Goal: Communication & Community: Connect with others

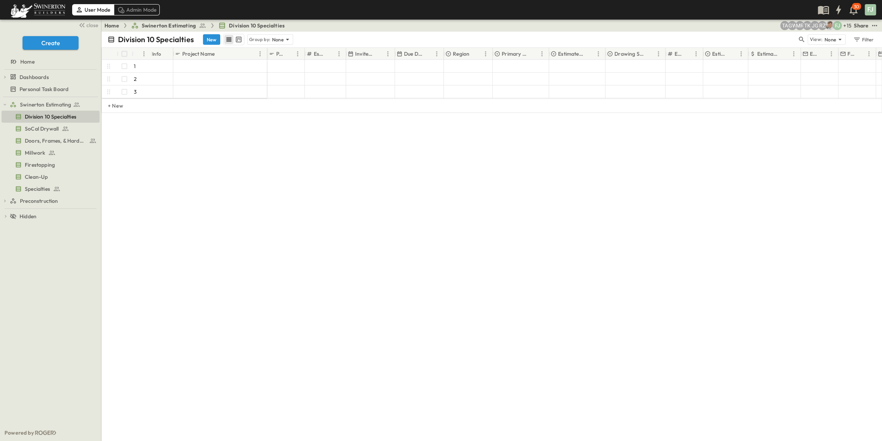
click at [351, 238] on div "Division 10 Specialties New Group by: None View: None Filter # Info Project Nam…" at bounding box center [492, 236] width 781 height 409
click at [355, 244] on div "Division 10 Specialties New Group by: None View: None Filter # Info Project Nam…" at bounding box center [492, 236] width 781 height 409
click at [881, 24] on div "Home Swinerton Estimating Division 10 Specialties + 15 FJ RZ JG TK MR GW TA Sha…" at bounding box center [492, 26] width 781 height 12
click at [878, 24] on icon "test" at bounding box center [875, 26] width 8 height 8
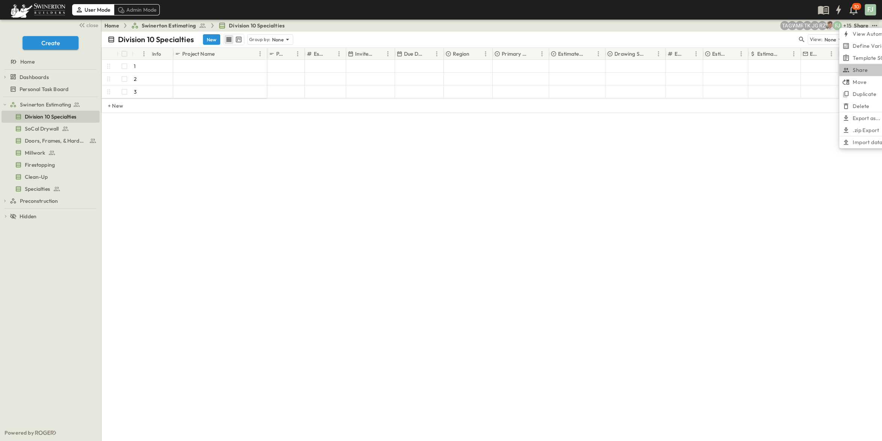
click at [862, 71] on li "Share" at bounding box center [871, 70] width 62 height 12
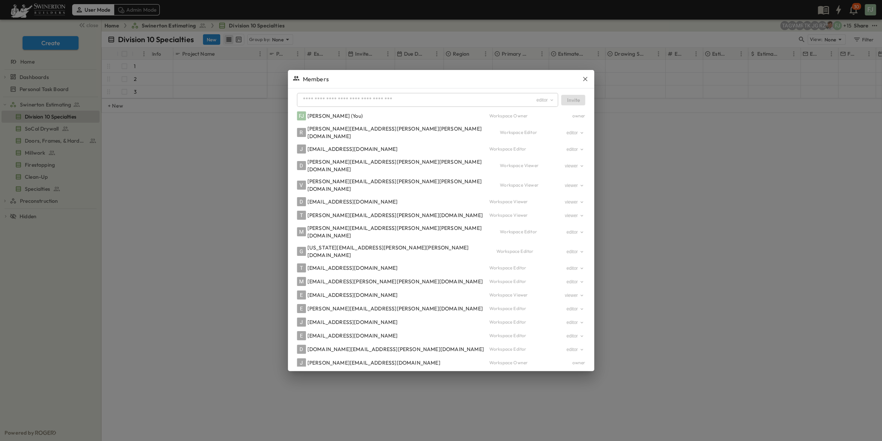
click at [410, 94] on input "text" at bounding box center [418, 99] width 236 height 11
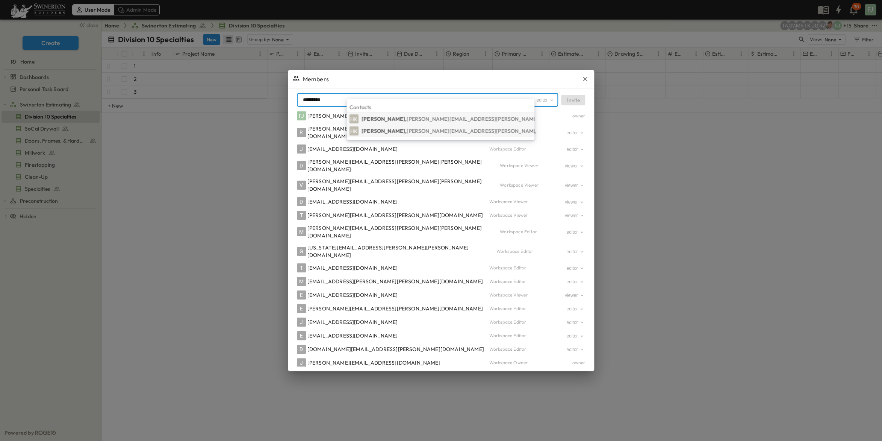
type input "*********"
click at [422, 133] on span "[PERSON_NAME][EMAIL_ADDRESS][PERSON_NAME][DOMAIN_NAME]" at bounding box center [495, 130] width 176 height 7
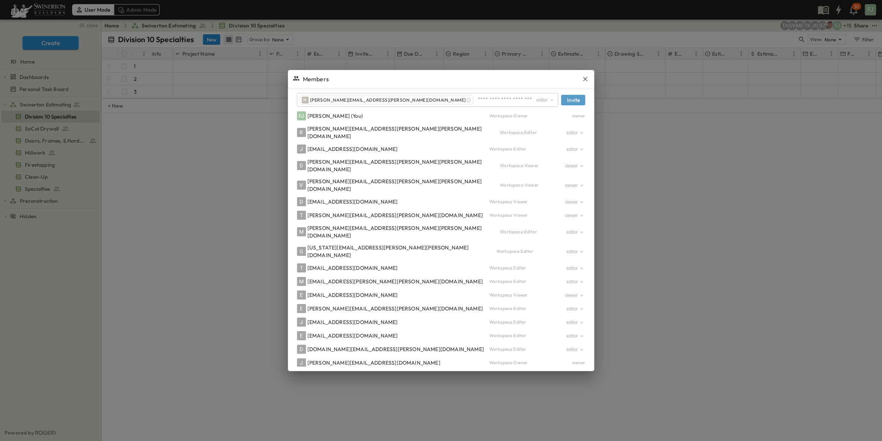
click at [561, 95] on button "Invite" at bounding box center [573, 100] width 24 height 11
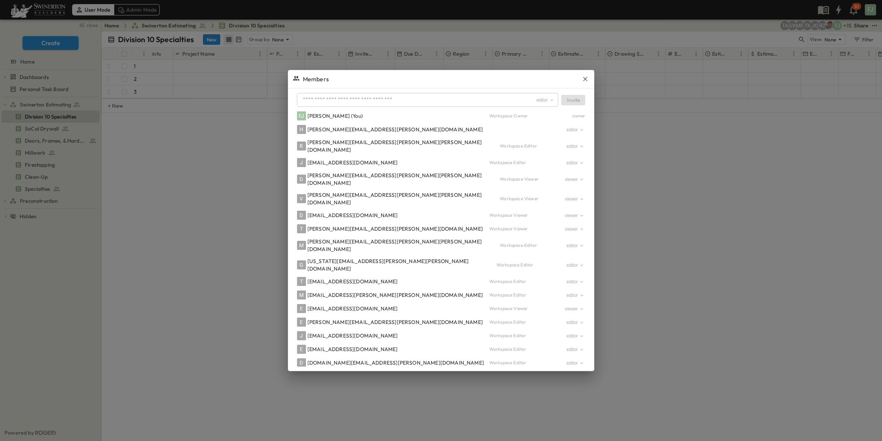
click at [408, 94] on input "text" at bounding box center [418, 99] width 236 height 11
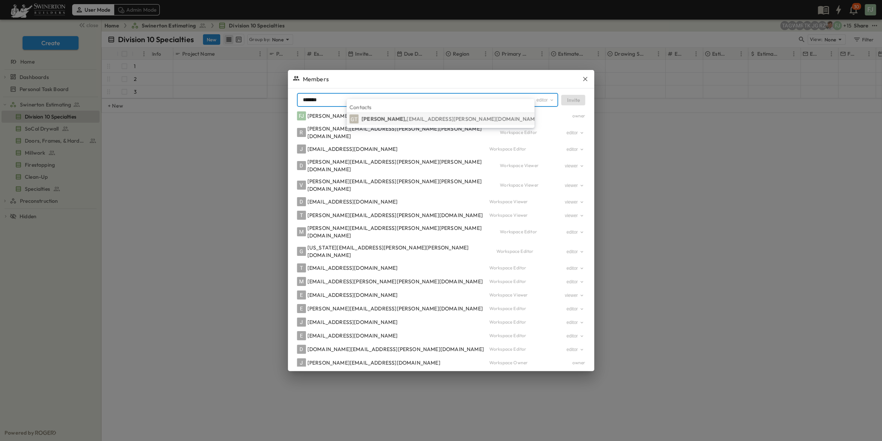
type input "*******"
click at [407, 118] on span "[EMAIL_ADDRESS][PERSON_NAME][DOMAIN_NAME]" at bounding box center [473, 118] width 133 height 7
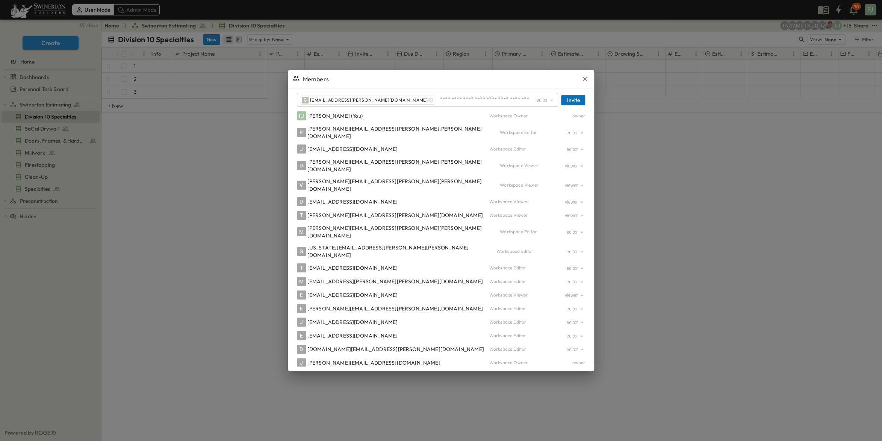
click at [561, 95] on button "Invite" at bounding box center [573, 100] width 24 height 11
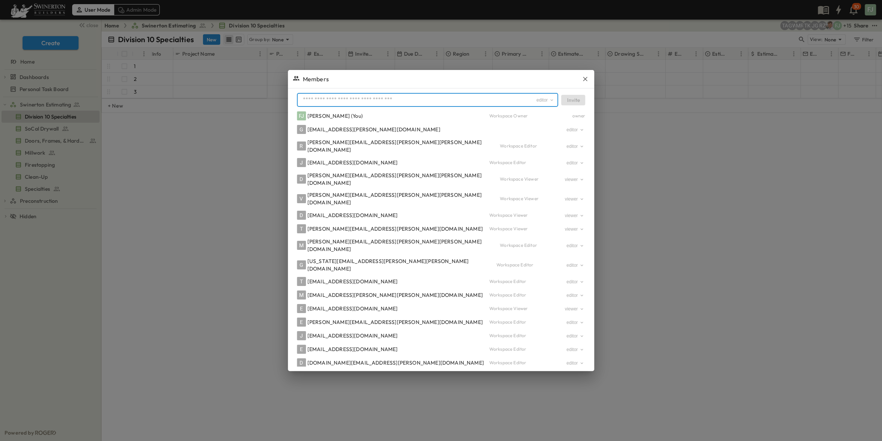
click at [413, 94] on input "text" at bounding box center [418, 99] width 236 height 11
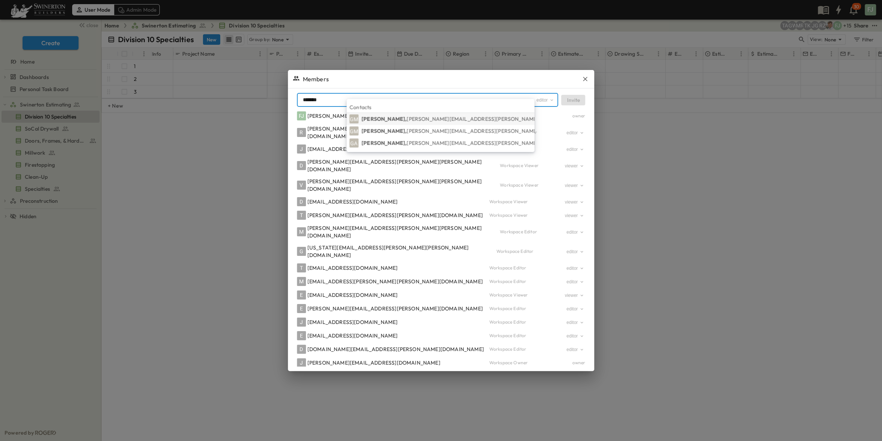
type input "*******"
click at [460, 121] on span "[PERSON_NAME][EMAIL_ADDRESS][PERSON_NAME][DOMAIN_NAME]" at bounding box center [495, 118] width 176 height 7
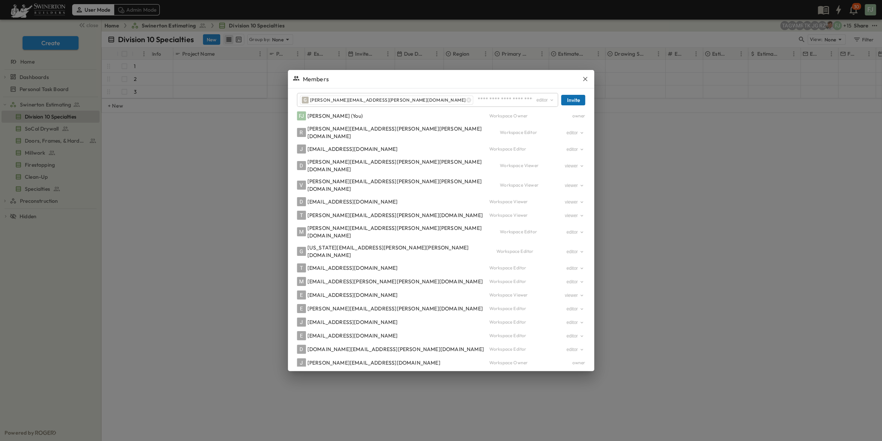
click at [561, 95] on button "Invite" at bounding box center [573, 100] width 24 height 11
click at [582, 76] on icon "button" at bounding box center [586, 79] width 8 height 8
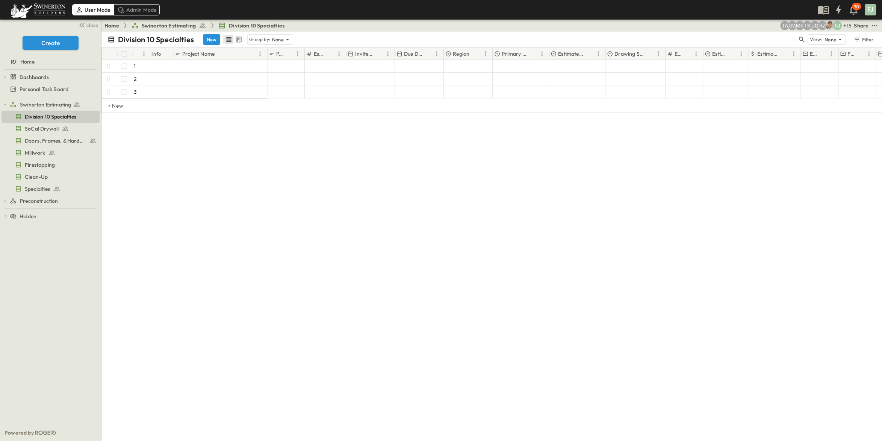
click at [568, 246] on div "Division 10 Specialties New Group by: None View: None Filter # Info Project Nam…" at bounding box center [492, 236] width 781 height 409
click at [600, 220] on div "Division 10 Specialties New Group by: None View: None Filter # Info Project Nam…" at bounding box center [492, 236] width 781 height 409
